Goal: Task Accomplishment & Management: Use online tool/utility

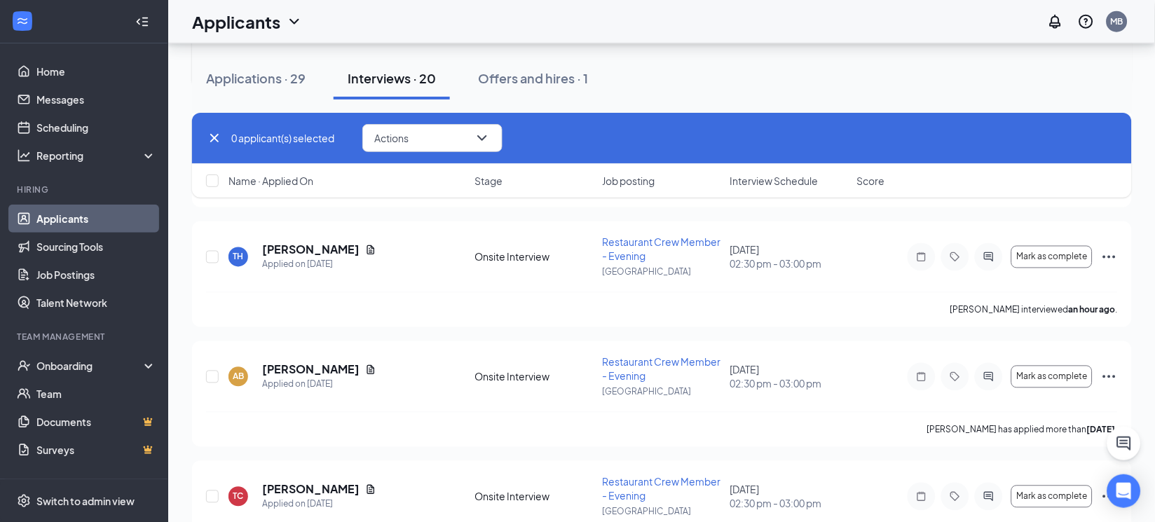
scroll to position [438, 0]
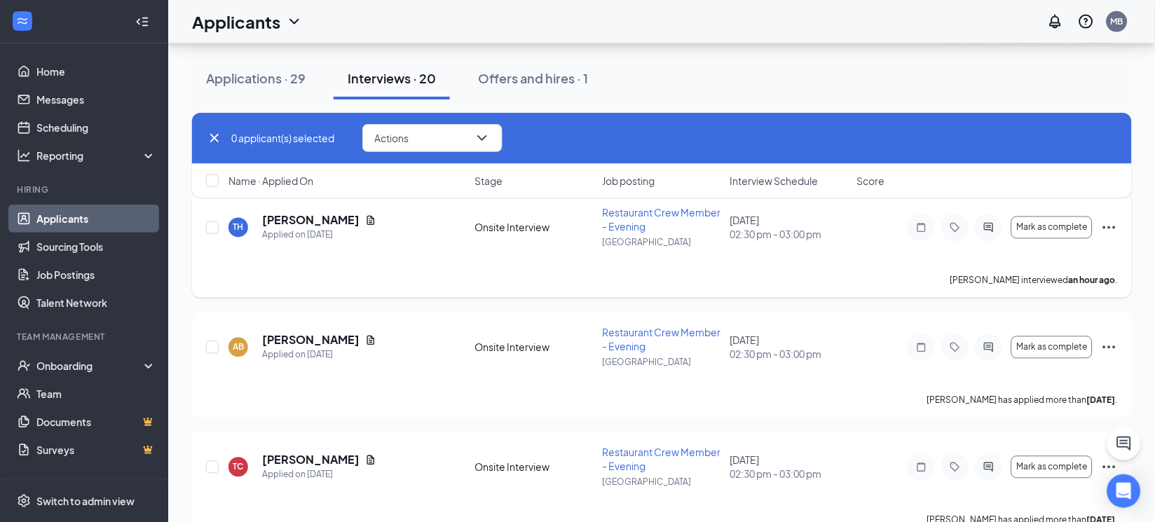
click at [1112, 229] on icon "Ellipses" at bounding box center [1109, 227] width 17 height 17
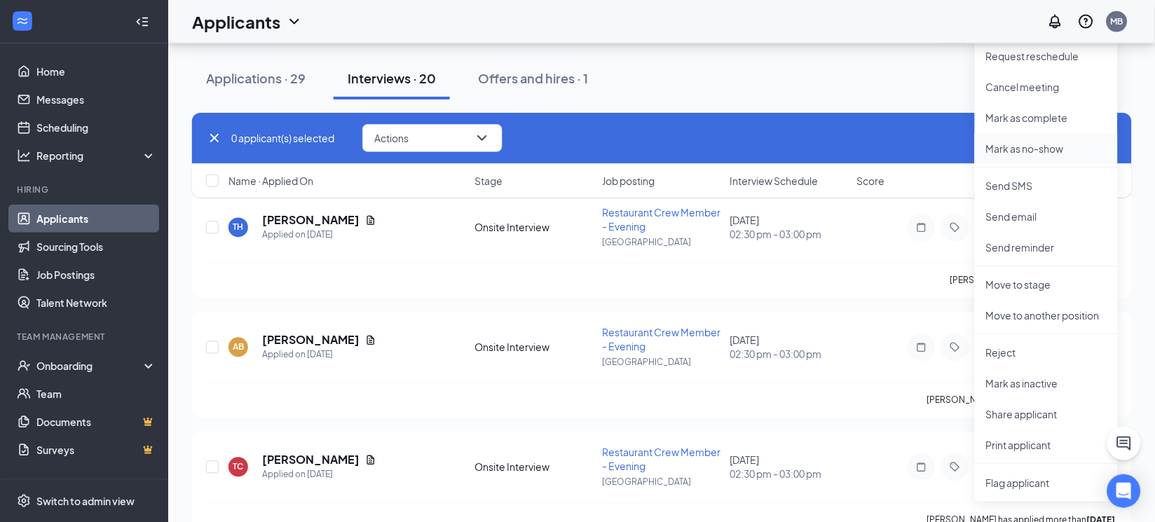
click at [1021, 148] on p "Mark as no-show" at bounding box center [1046, 149] width 121 height 14
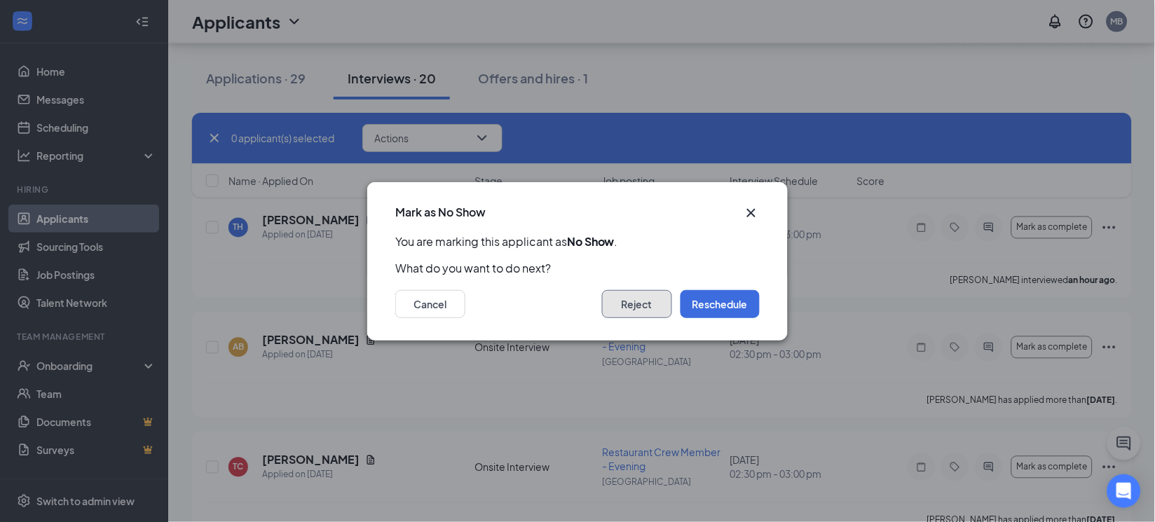
click at [634, 311] on button "Reject" at bounding box center [637, 304] width 70 height 28
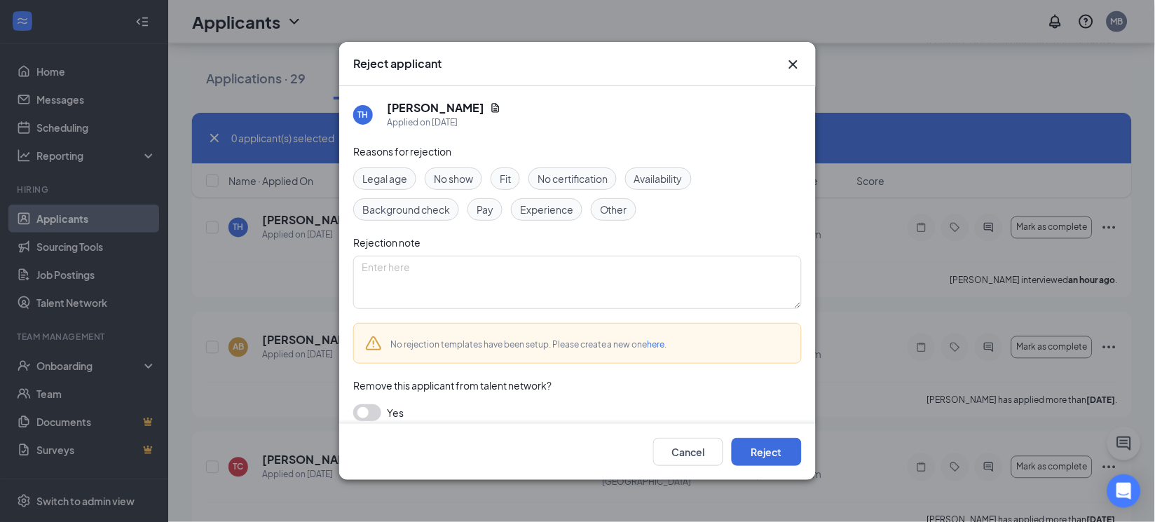
click at [458, 183] on span "No show" at bounding box center [453, 178] width 39 height 15
click at [786, 448] on button "Reject" at bounding box center [767, 452] width 70 height 28
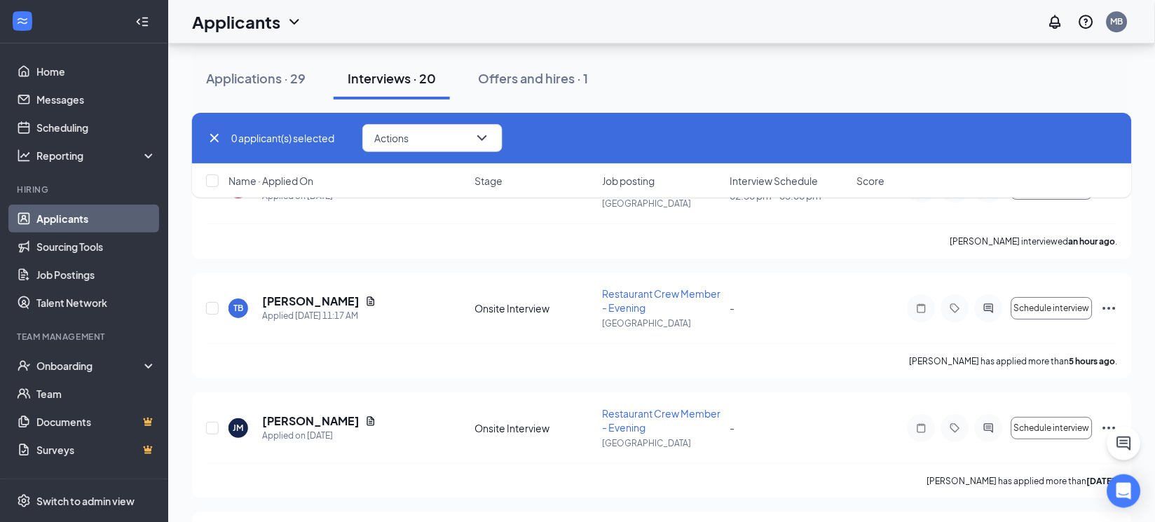
scroll to position [2015, 0]
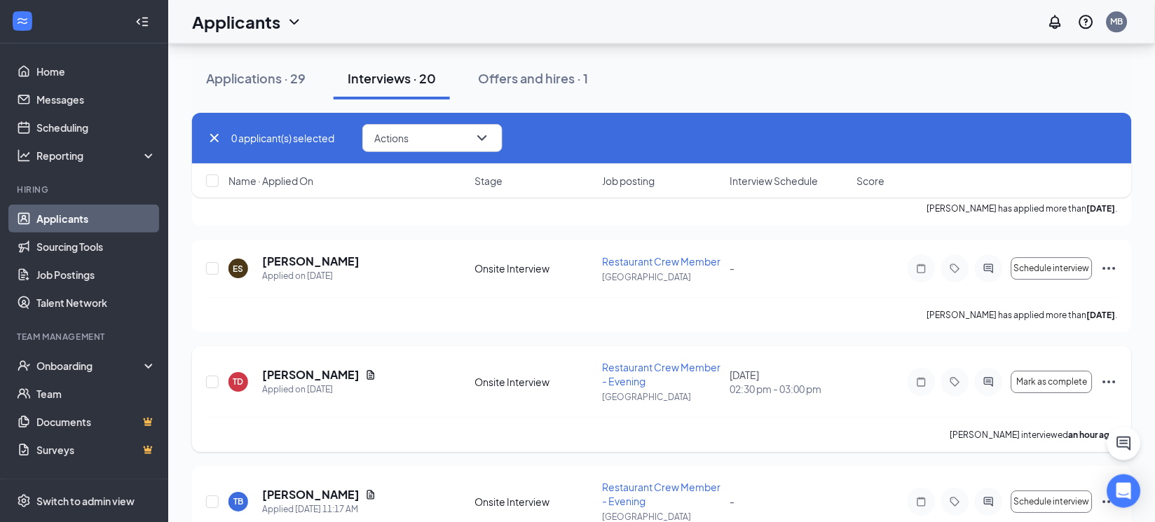
click at [1114, 379] on icon "Ellipses" at bounding box center [1109, 382] width 17 height 17
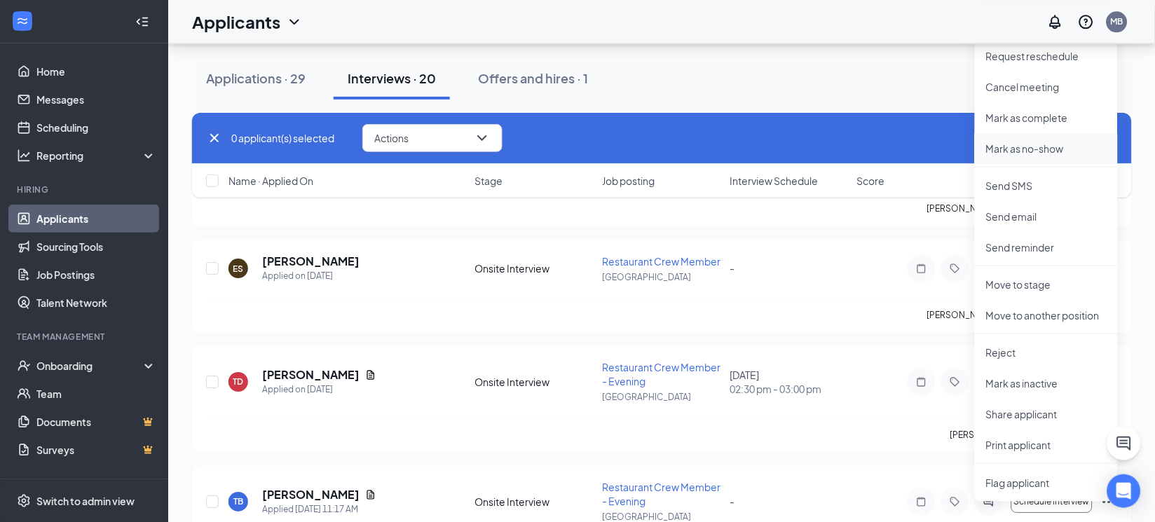
click at [1018, 150] on p "Mark as no-show" at bounding box center [1046, 149] width 121 height 14
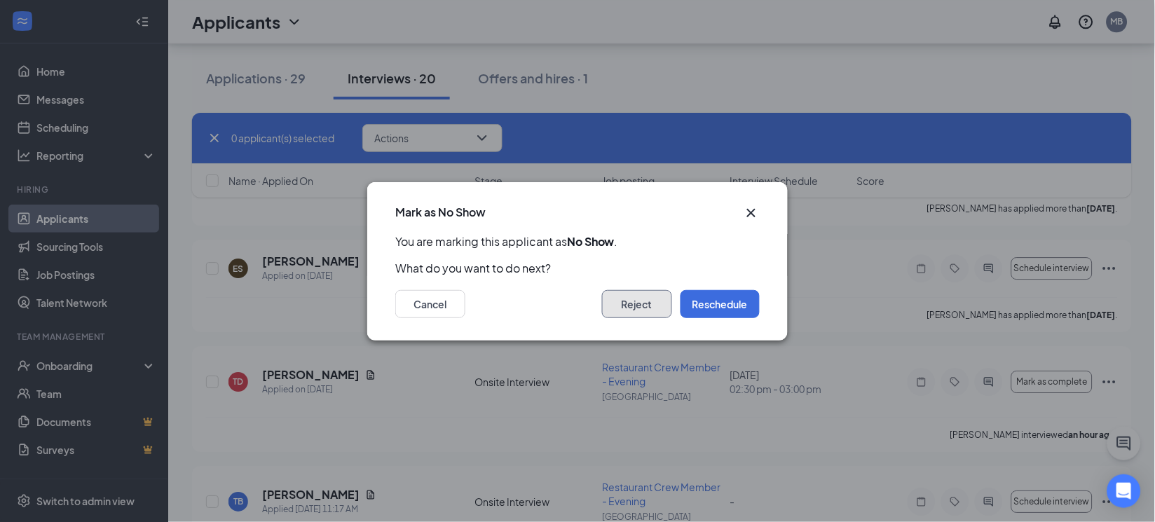
click at [640, 294] on button "Reject" at bounding box center [637, 304] width 70 height 28
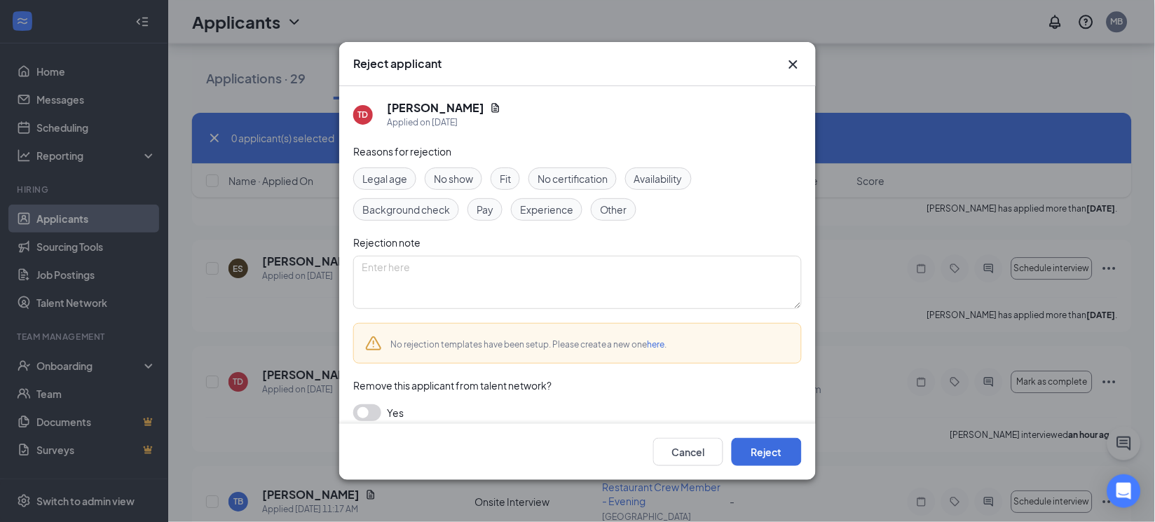
click at [473, 176] on span "No show" at bounding box center [453, 178] width 39 height 15
click at [772, 451] on button "Reject" at bounding box center [767, 452] width 70 height 28
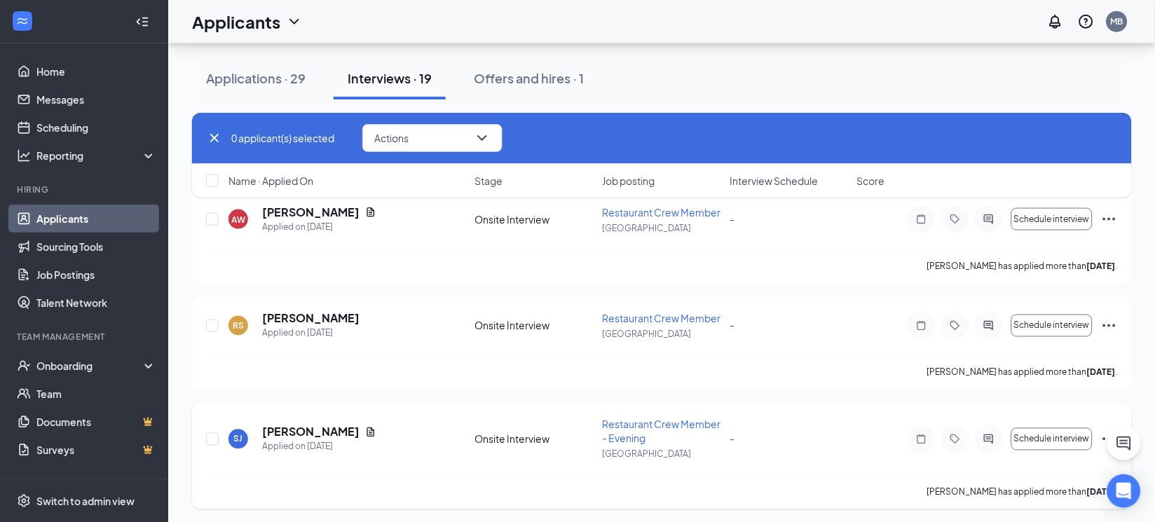
scroll to position [4058, 0]
